Goal: Task Accomplishment & Management: Use online tool/utility

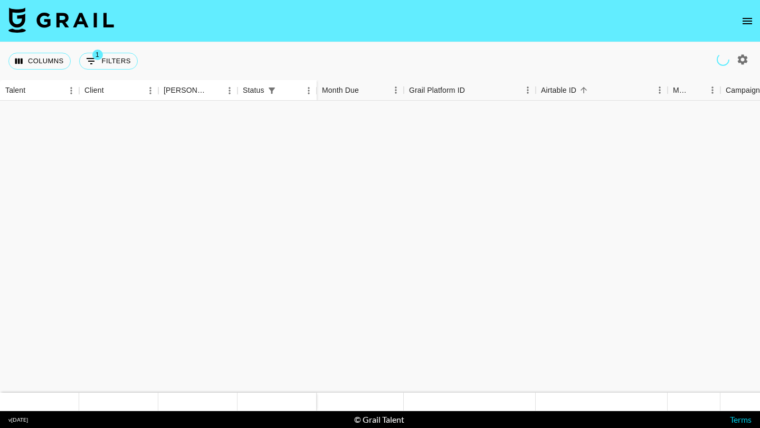
scroll to position [428, 0]
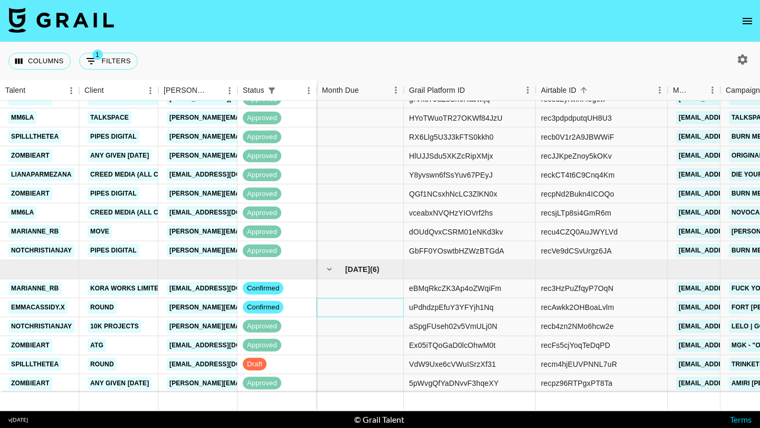
click at [331, 306] on div at bounding box center [360, 307] width 87 height 19
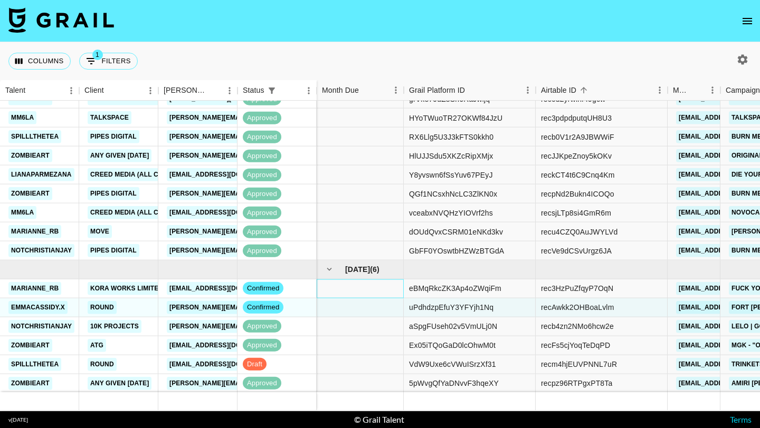
click at [331, 289] on div at bounding box center [360, 288] width 87 height 19
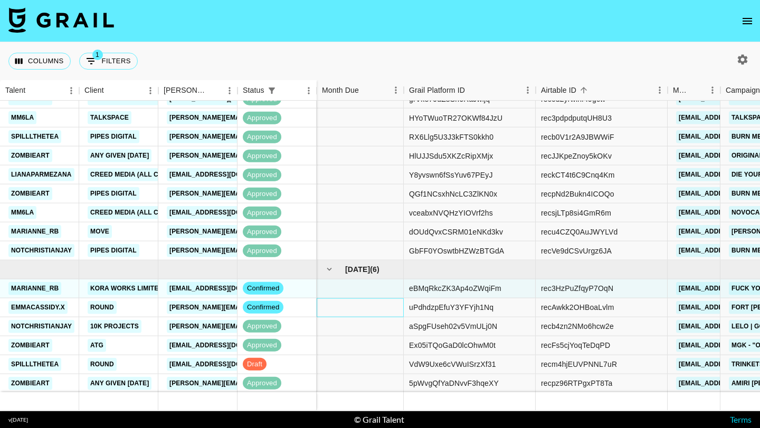
click at [360, 299] on div at bounding box center [360, 307] width 87 height 19
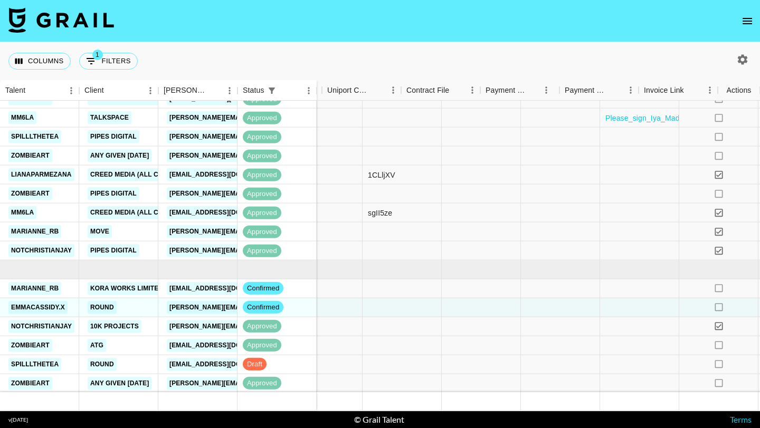
scroll to position [428, 1480]
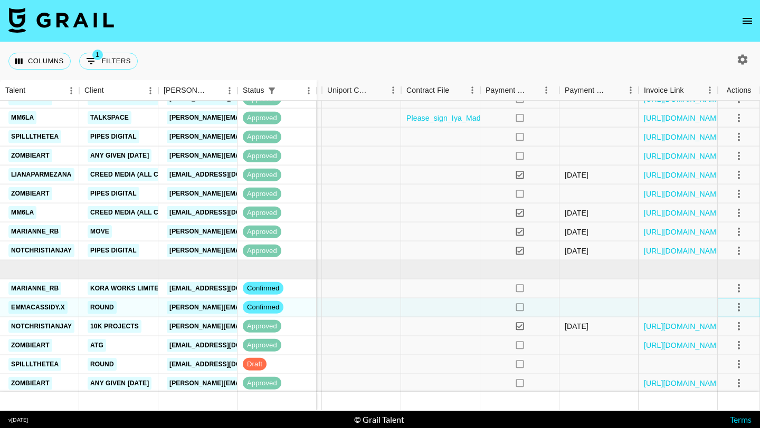
click at [735, 306] on icon "select merge strategy" at bounding box center [738, 307] width 13 height 13
click at [717, 367] on li "Draft Created" at bounding box center [725, 368] width 69 height 19
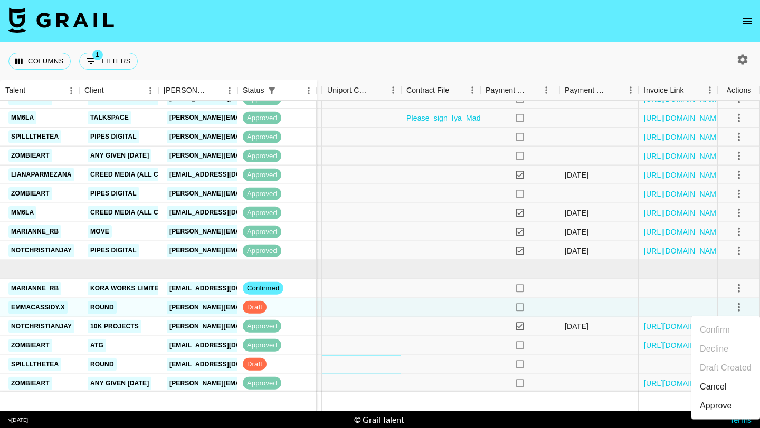
click at [393, 369] on div at bounding box center [361, 364] width 79 height 19
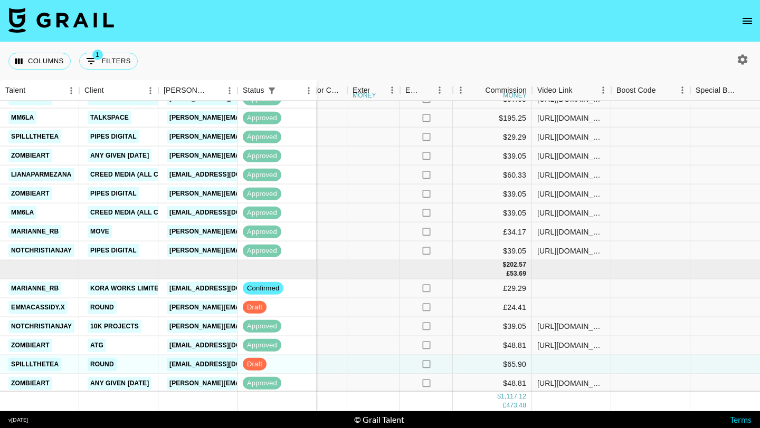
scroll to position [428, 898]
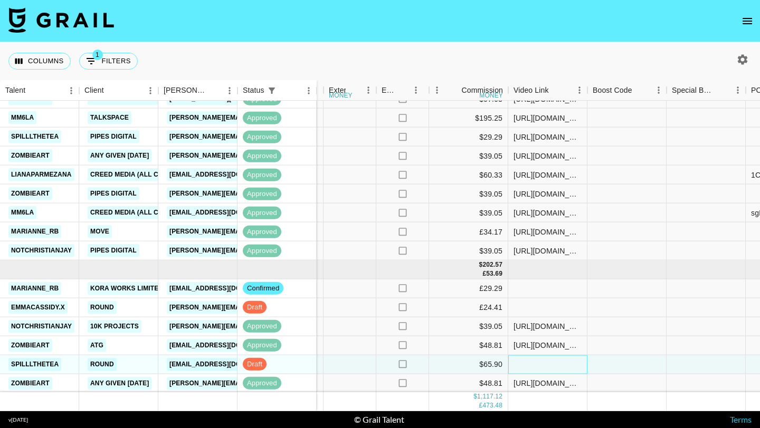
click at [560, 363] on div at bounding box center [547, 364] width 79 height 19
type input "[URL][DOMAIN_NAME]"
click at [620, 366] on div at bounding box center [626, 364] width 79 height 19
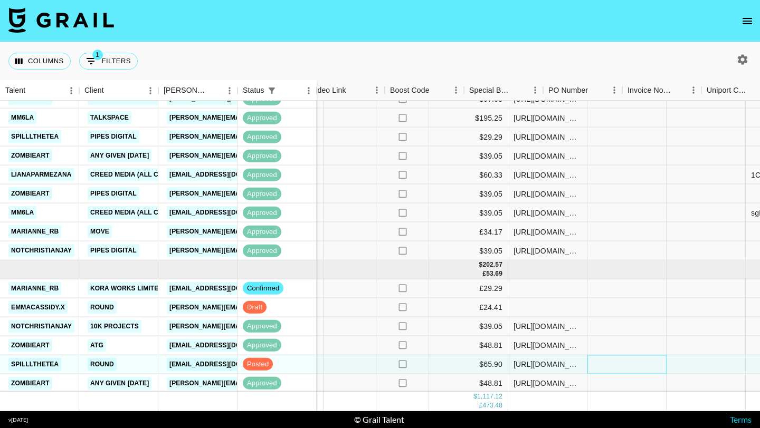
scroll to position [428, 1480]
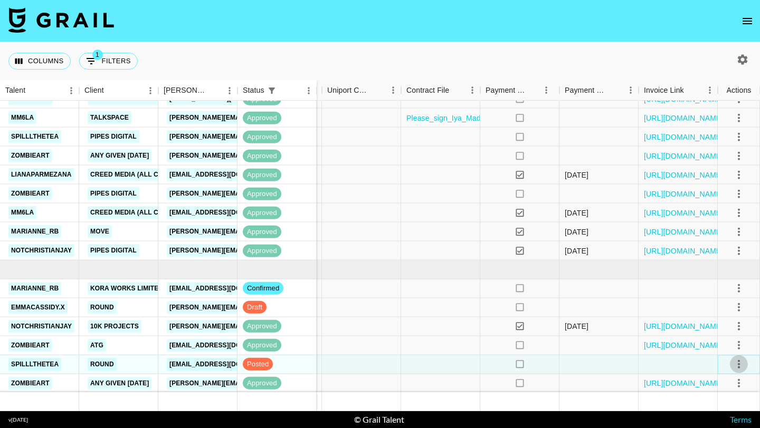
click at [743, 358] on icon "select merge strategy" at bounding box center [738, 364] width 13 height 13
click at [703, 346] on div "Approve" at bounding box center [716, 342] width 32 height 13
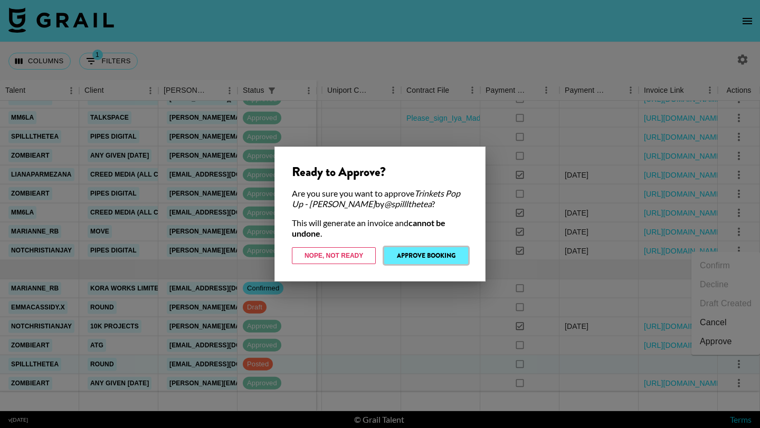
click at [438, 253] on button "Approve Booking" at bounding box center [426, 255] width 84 height 17
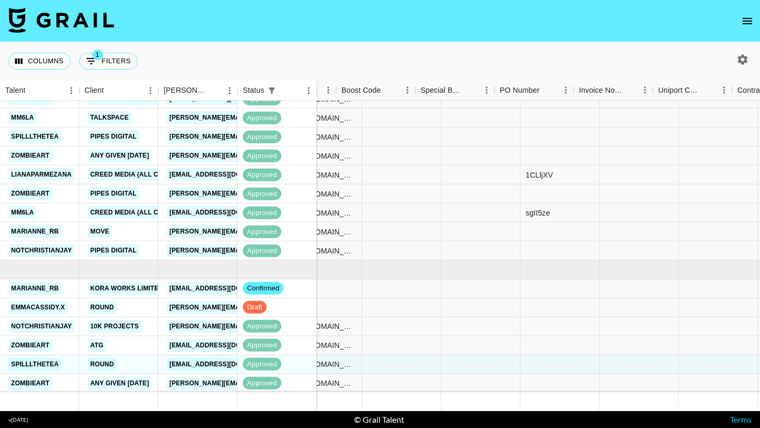
scroll to position [428, 942]
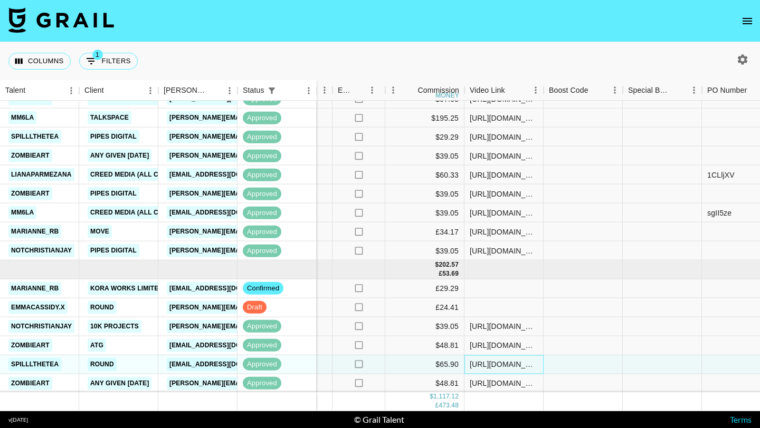
click at [494, 368] on div "[URL][DOMAIN_NAME]" at bounding box center [504, 364] width 68 height 11
click at [493, 363] on div "[URL][DOMAIN_NAME]" at bounding box center [504, 364] width 68 height 11
click at [493, 363] on input "[URL][DOMAIN_NAME]" at bounding box center [504, 364] width 78 height 8
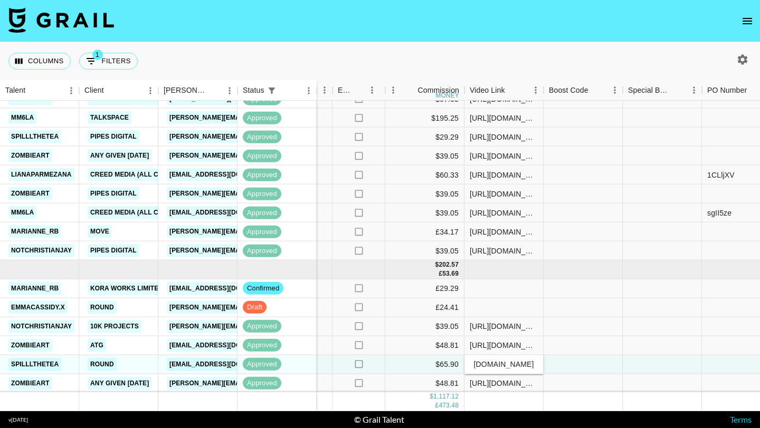
scroll to position [0, 0]
click at [517, 307] on div at bounding box center [503, 307] width 79 height 19
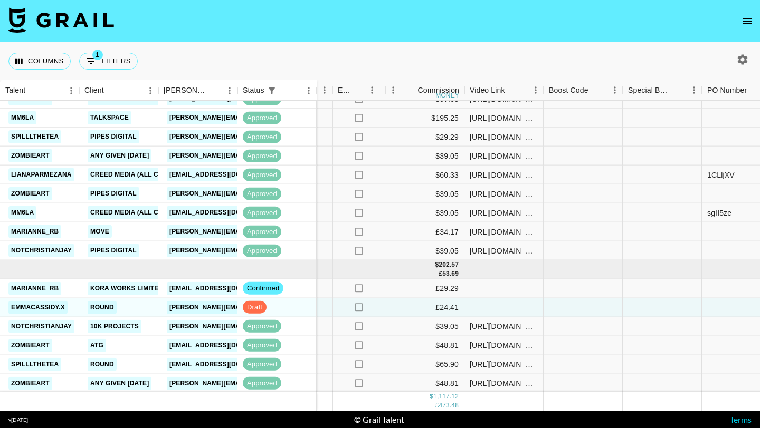
click at [742, 24] on icon "open drawer" at bounding box center [747, 21] width 13 height 13
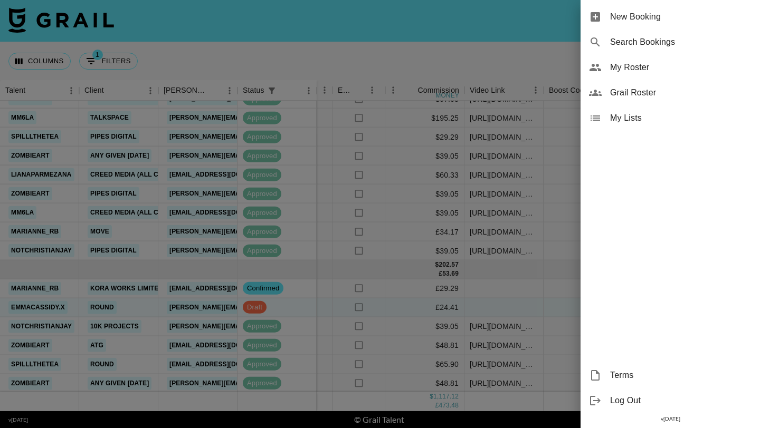
click at [660, 24] on div "New Booking" at bounding box center [669, 16] width 179 height 25
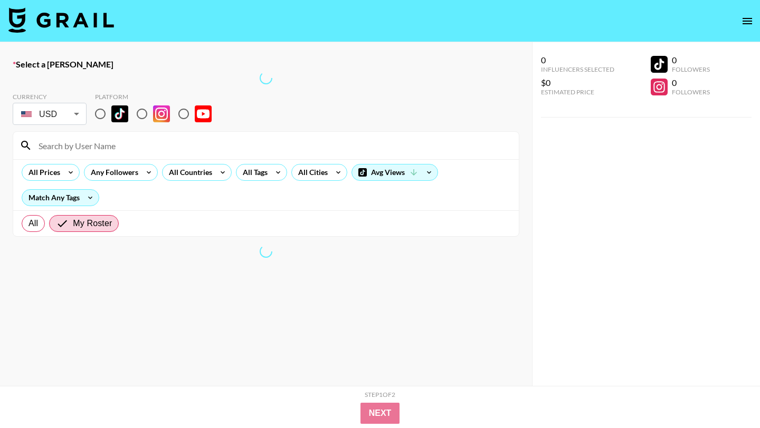
click at [72, 36] on nav at bounding box center [380, 21] width 760 height 42
click at [72, 25] on img at bounding box center [61, 19] width 106 height 25
